Goal: Share content: Share content

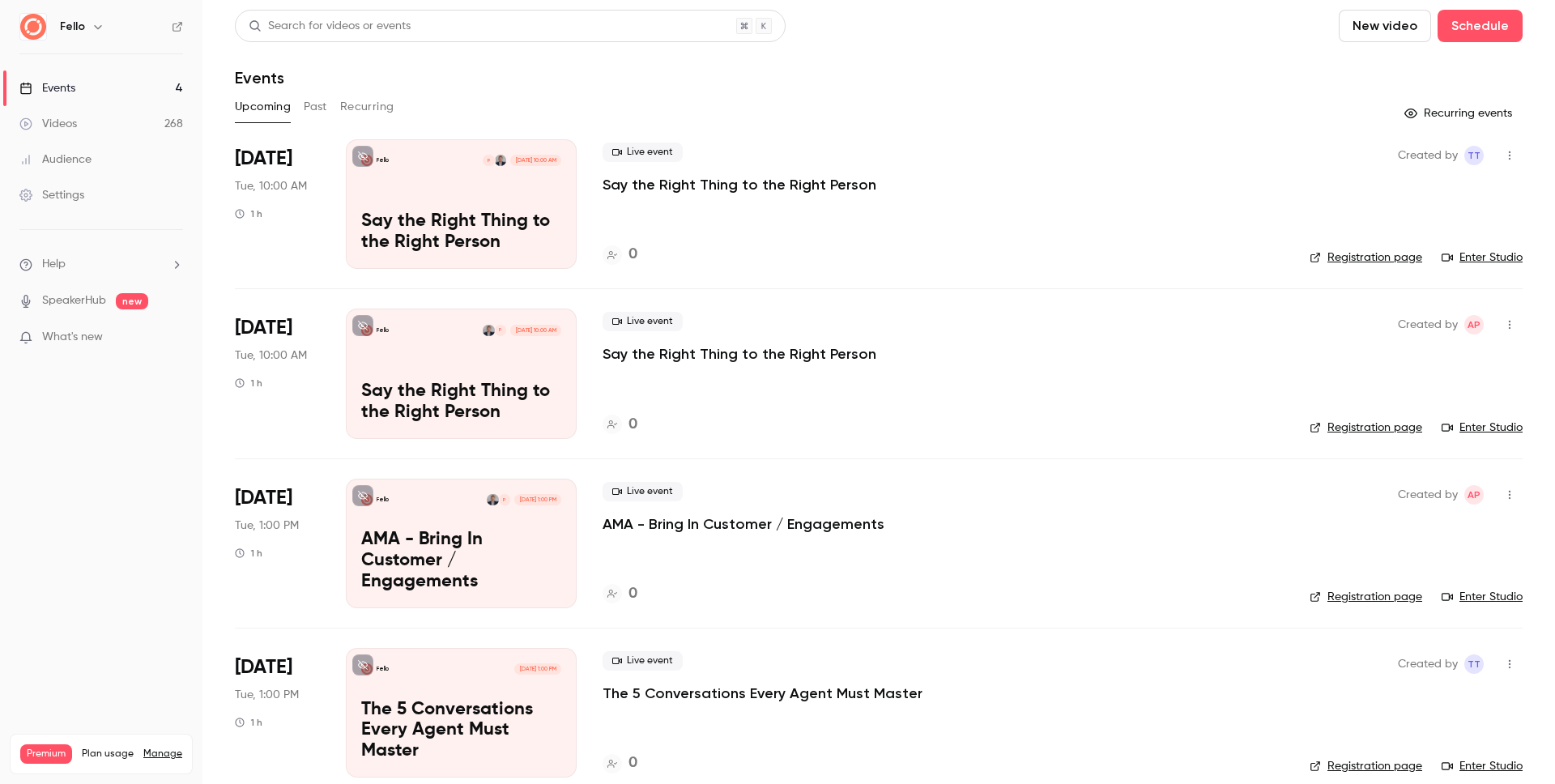
click at [109, 122] on link "Videos 268" at bounding box center [101, 123] width 202 height 36
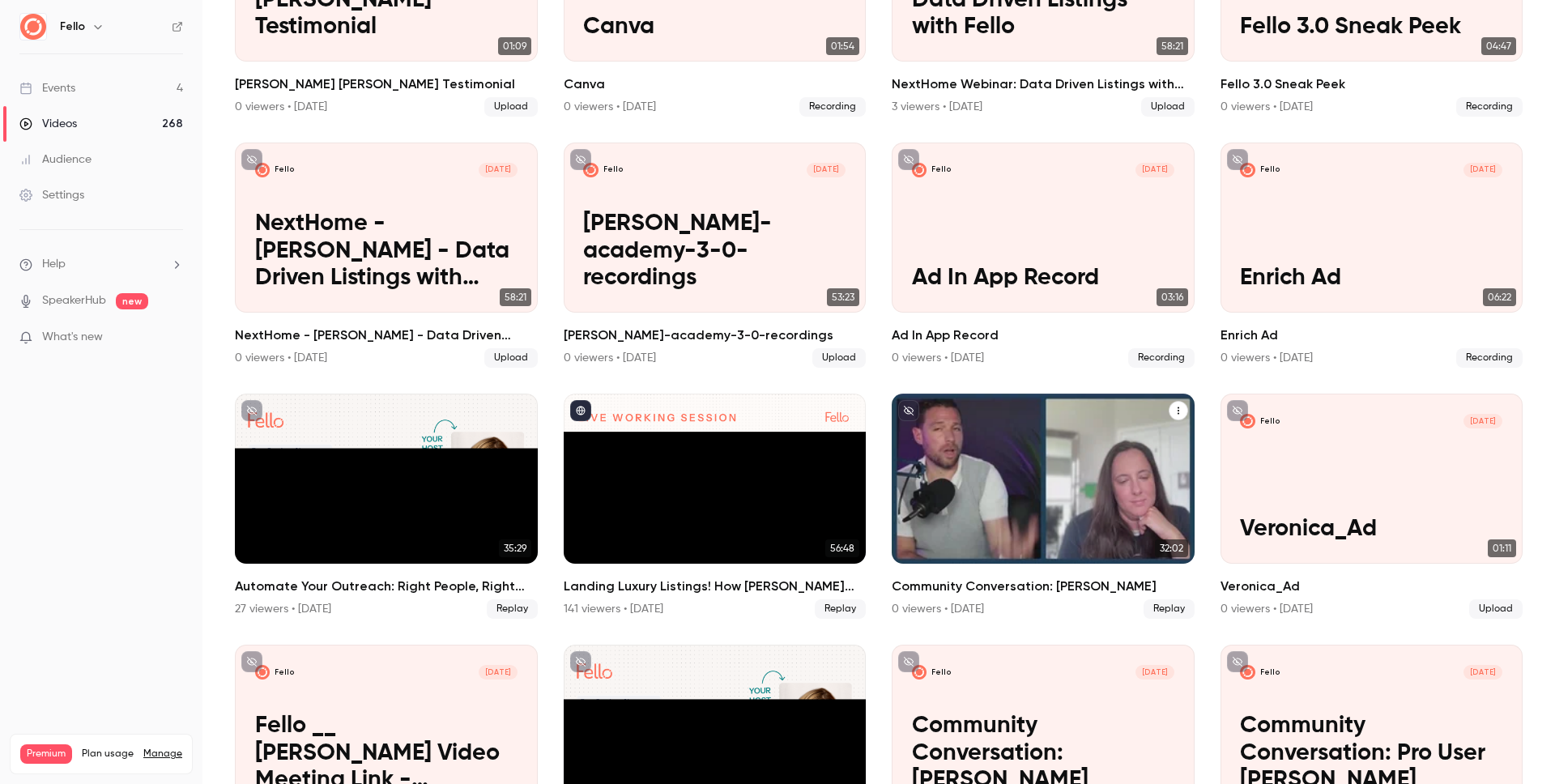
scroll to position [4325, 0]
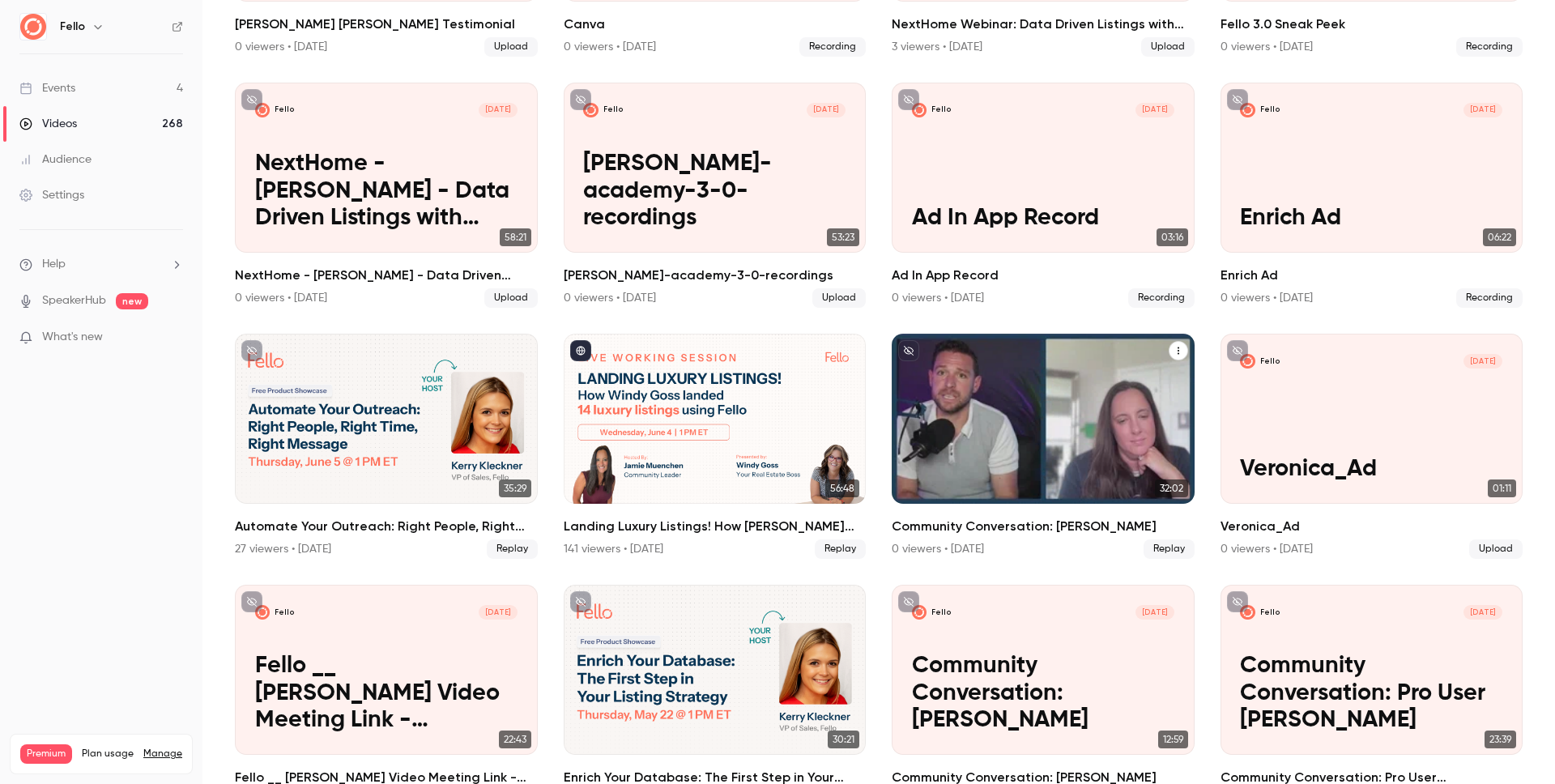
click at [1032, 517] on h2 "Community Conversation: [PERSON_NAME]" at bounding box center [1044, 527] width 303 height 19
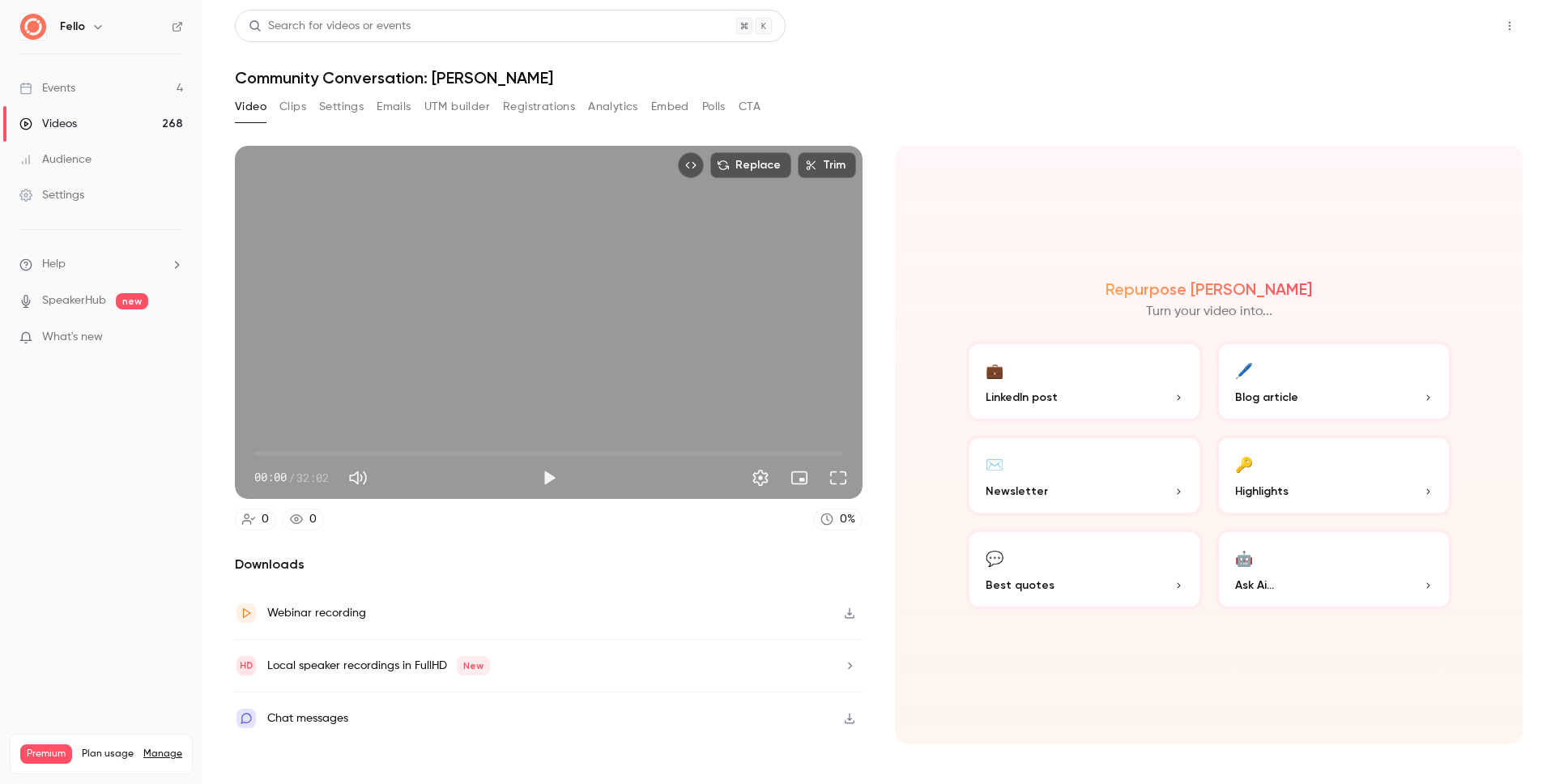
click at [1465, 26] on button "Share" at bounding box center [1452, 25] width 64 height 32
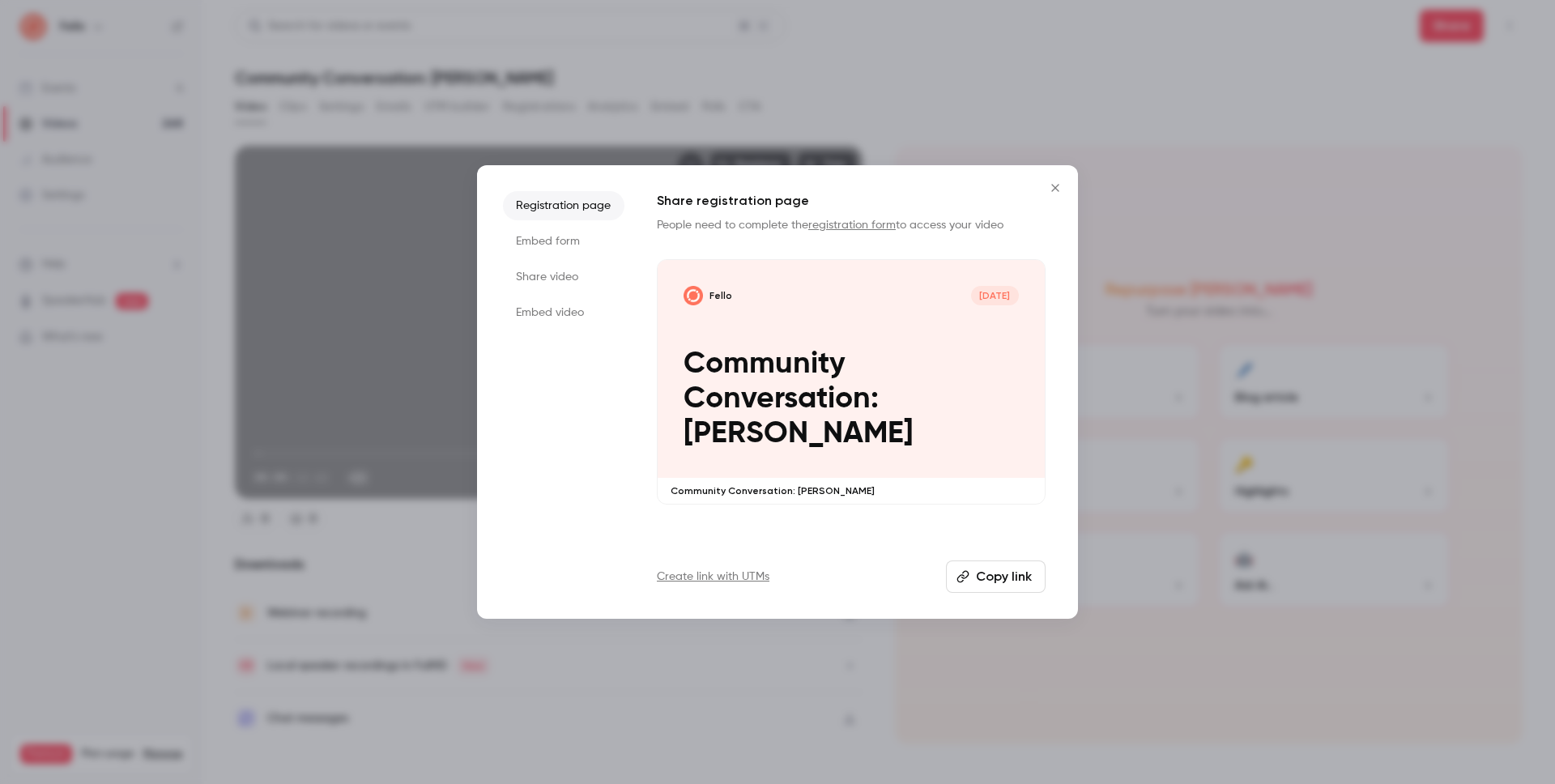
click at [552, 275] on li "Share video" at bounding box center [564, 277] width 121 height 29
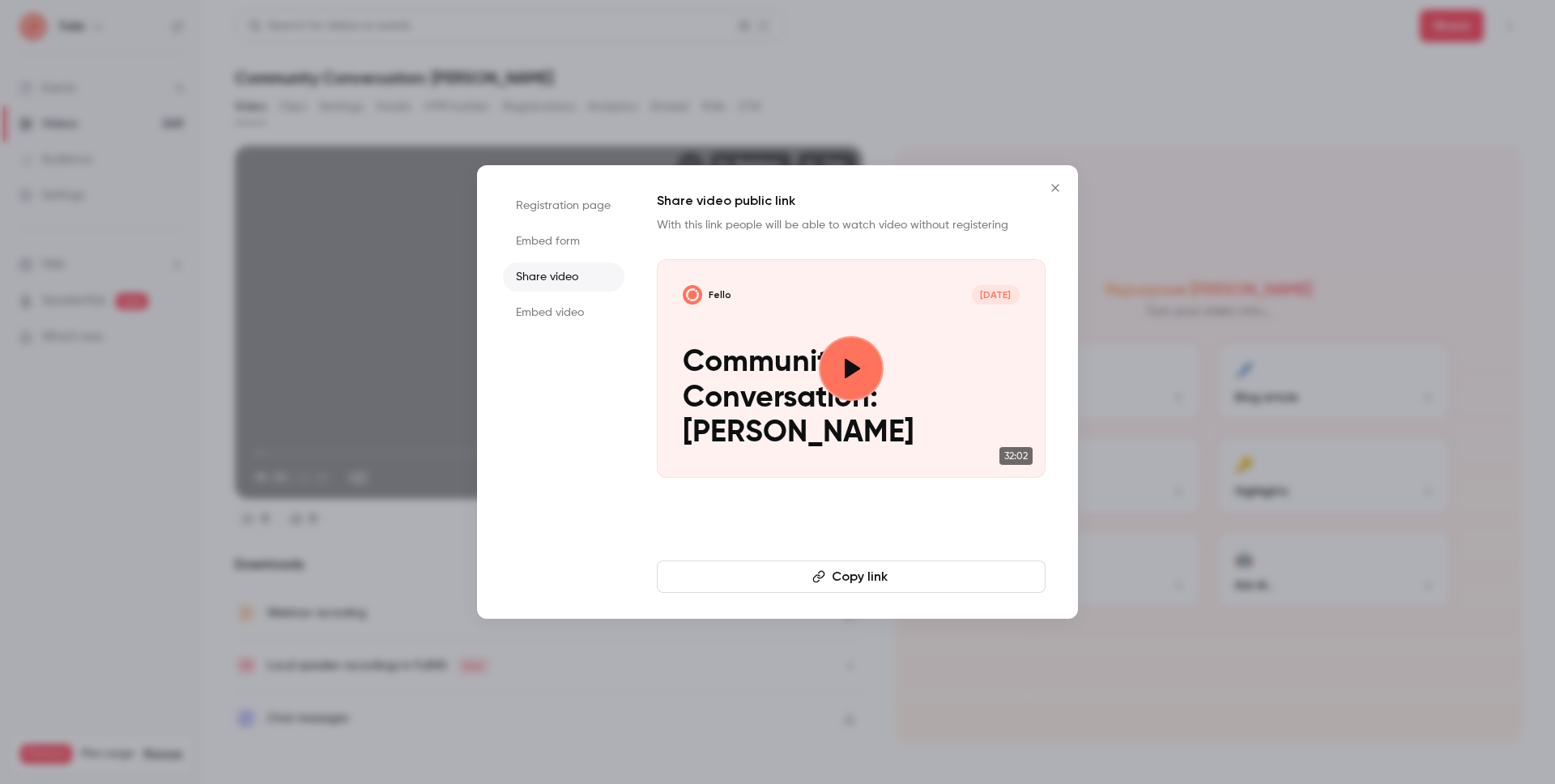
click at [848, 577] on button "Copy link" at bounding box center [851, 576] width 389 height 32
